Goal: Information Seeking & Learning: Learn about a topic

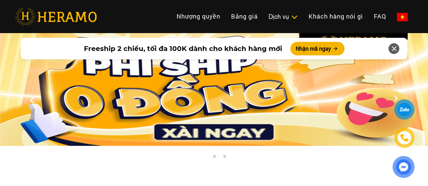
click at [400, 169] on img at bounding box center [403, 167] width 18 height 19
click at [402, 109] on div at bounding box center [404, 110] width 17 height 18
click at [407, 168] on img at bounding box center [403, 167] width 19 height 19
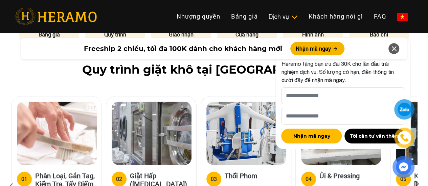
scroll to position [474, 0]
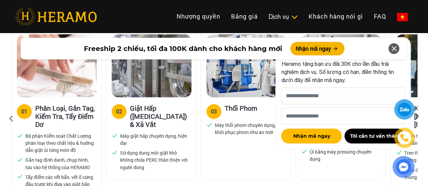
click at [391, 48] on icon at bounding box center [394, 49] width 8 height 12
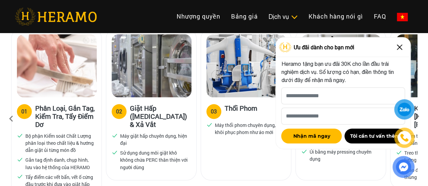
click at [399, 49] on img at bounding box center [399, 47] width 11 height 11
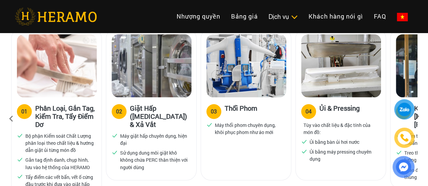
click at [415, 103] on div at bounding box center [403, 139] width 33 height 79
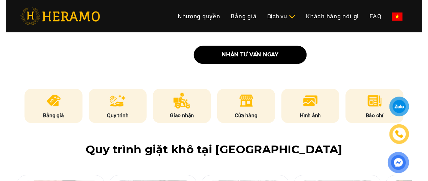
scroll to position [305, 0]
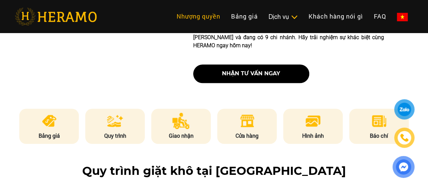
click at [171, 22] on link "Nhượng quyền" at bounding box center [198, 16] width 54 height 15
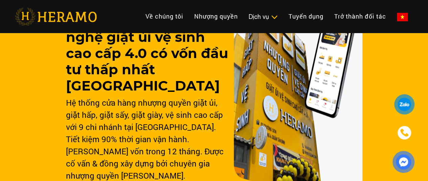
scroll to position [102, 0]
